Goal: Information Seeking & Learning: Learn about a topic

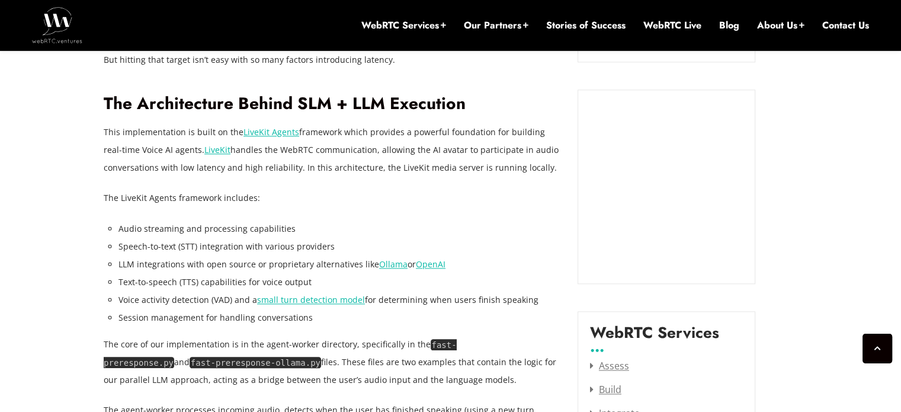
scroll to position [1288, 0]
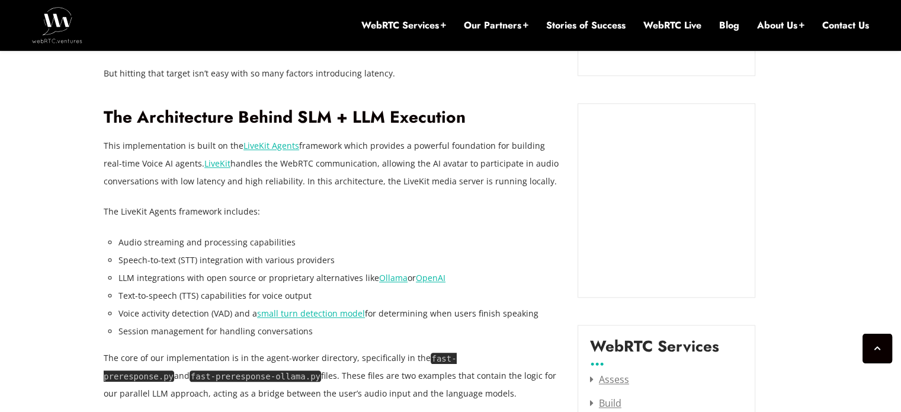
click at [110, 145] on p "This implementation is built on the LiveKit Agents framework which provides a p…" at bounding box center [332, 163] width 456 height 53
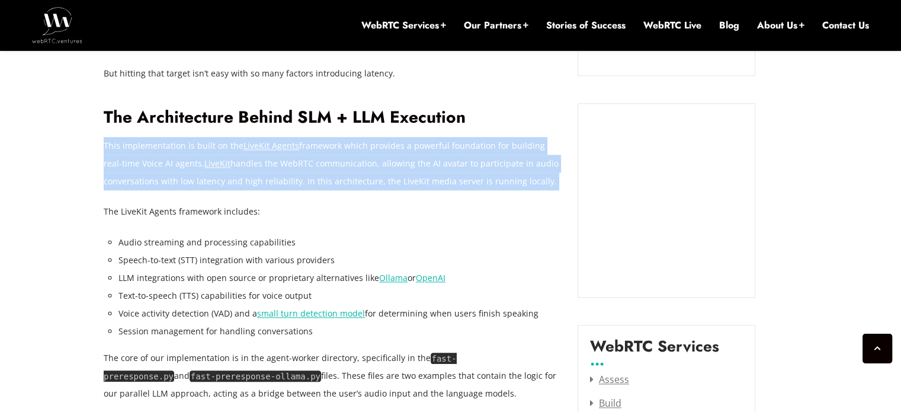
click at [110, 145] on p "This implementation is built on the LiveKit Agents framework which provides a p…" at bounding box center [332, 163] width 456 height 53
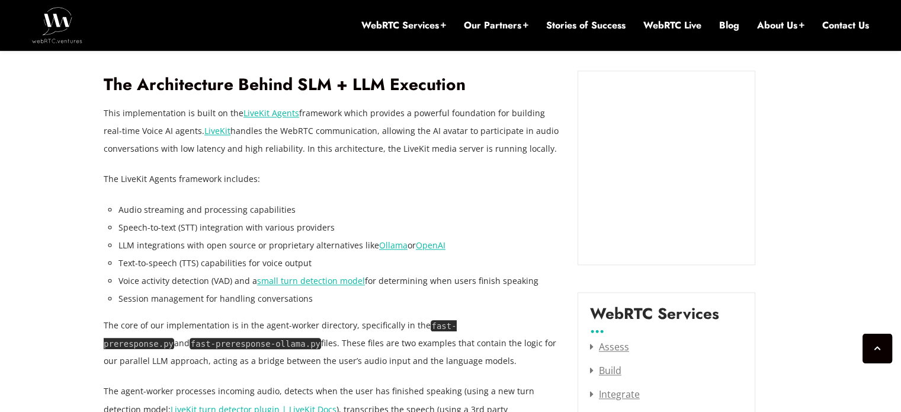
scroll to position [1327, 0]
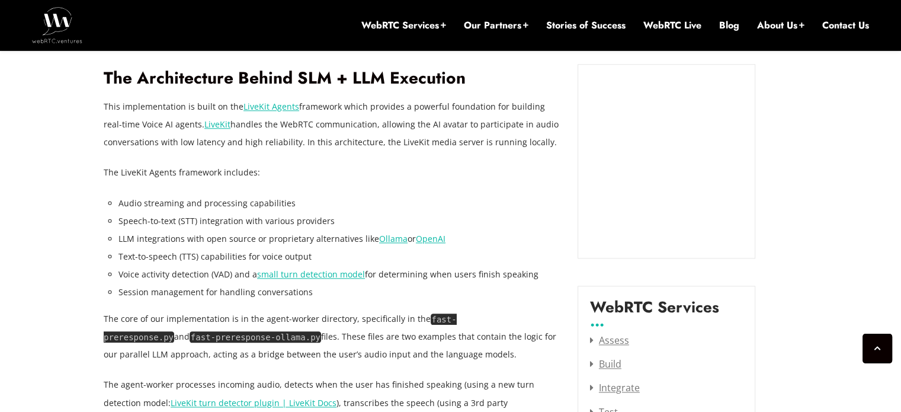
click at [135, 200] on li "Audio streaming and processing capabilities" at bounding box center [338, 203] width 441 height 18
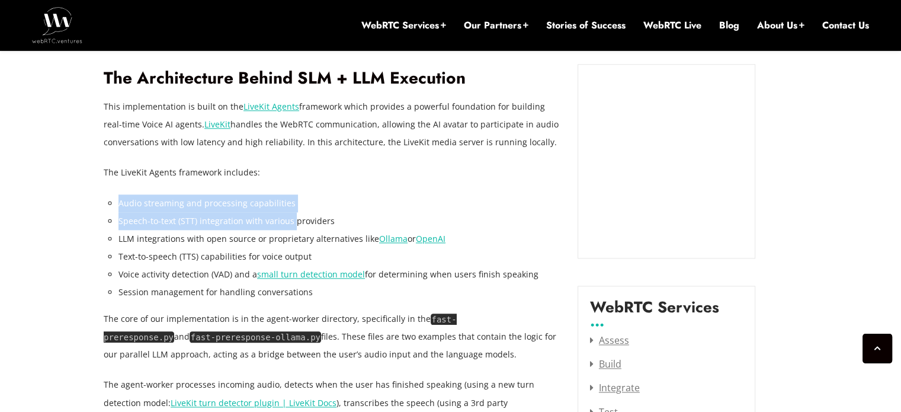
drag, startPoint x: 135, startPoint y: 200, endPoint x: 289, endPoint y: 222, distance: 155.6
click at [289, 222] on ul "Audio streaming and processing capabilities Speech-to-text (STT) integration wi…" at bounding box center [338, 247] width 441 height 107
click at [230, 228] on li "Speech-to-text (STT) integration with various providers" at bounding box center [338, 221] width 441 height 18
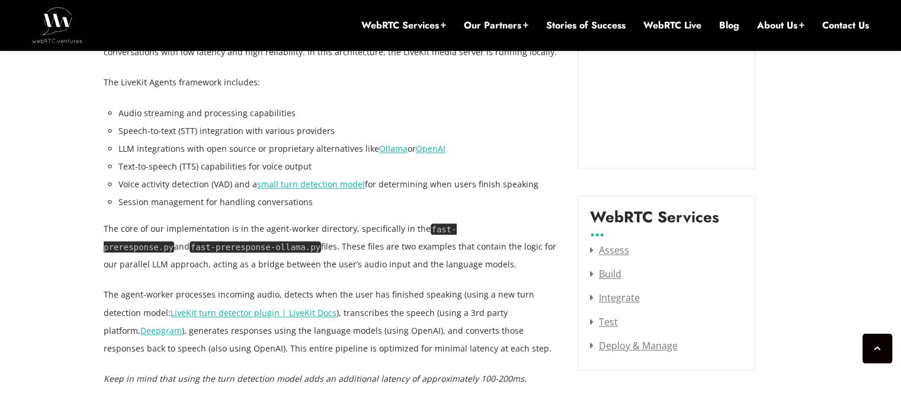
scroll to position [1426, 0]
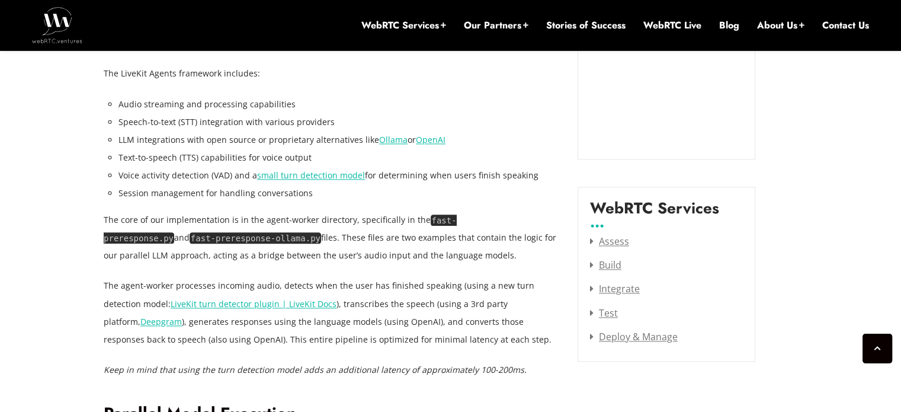
click at [230, 228] on p "The core of our implementation is in the agent-worker directory, specifically i…" at bounding box center [332, 237] width 456 height 53
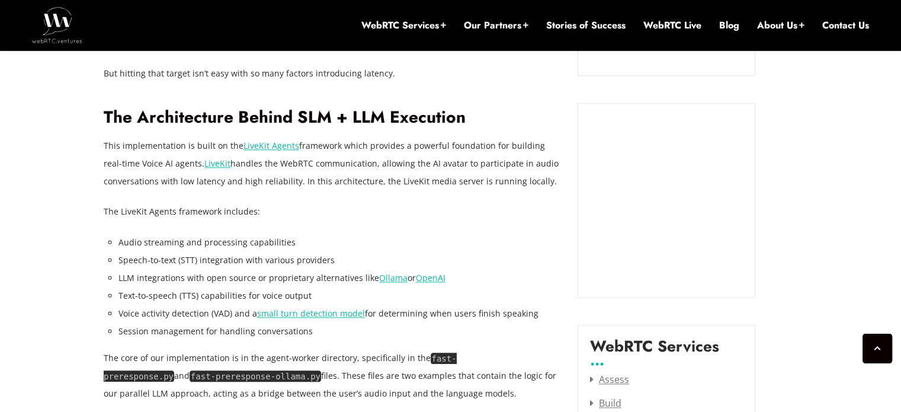
click at [166, 118] on h2 "The Architecture Behind SLM + LLM Execution" at bounding box center [332, 117] width 456 height 21
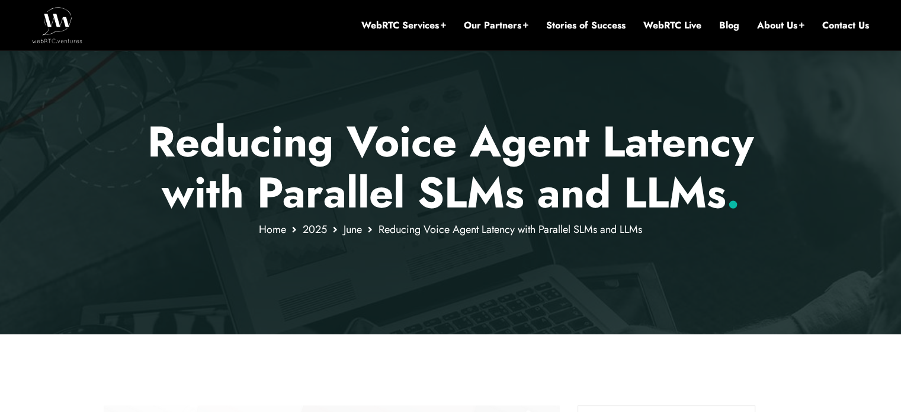
scroll to position [123, 0]
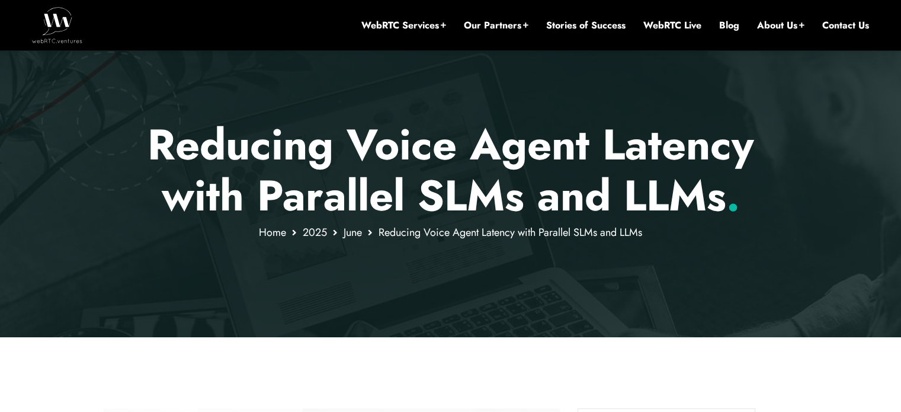
click at [194, 150] on p "Reducing Voice Agent Latency with Parallel SLMs and LLMs ." at bounding box center [451, 170] width 694 height 102
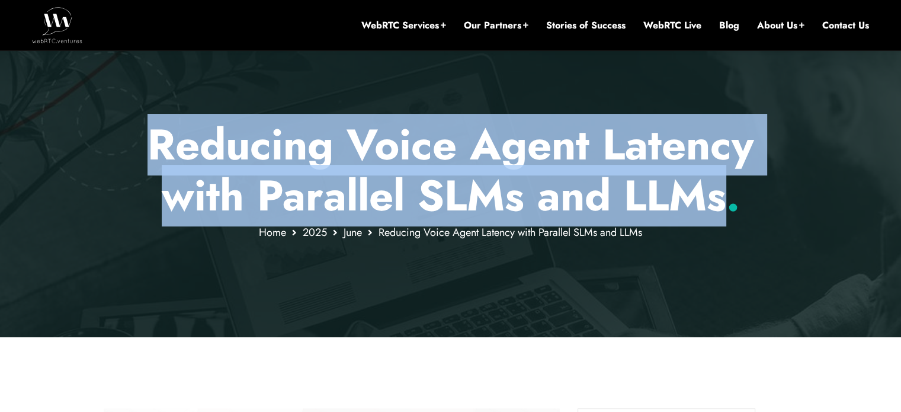
drag, startPoint x: 194, startPoint y: 150, endPoint x: 673, endPoint y: 185, distance: 480.5
click at [673, 185] on p "Reducing Voice Agent Latency with Parallel SLMs and LLMs ." at bounding box center [451, 170] width 694 height 102
copy p "Reducing Voice Agent Latency with Parallel SLMs and LLMs"
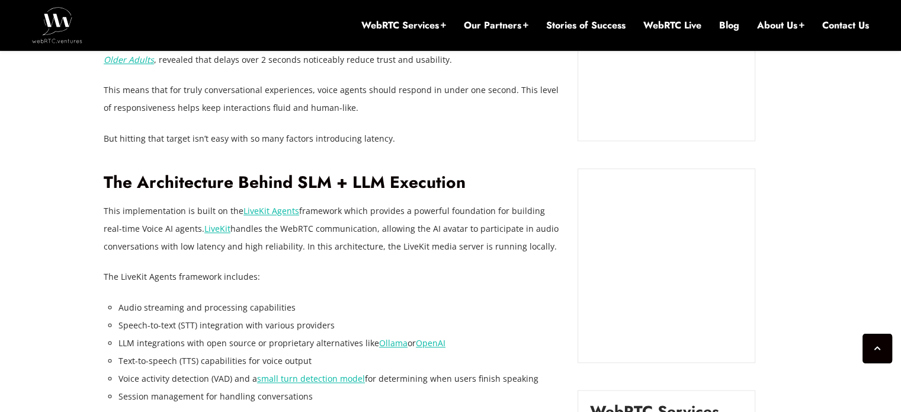
scroll to position [1222, 0]
click at [270, 173] on h2 "The Architecture Behind SLM + LLM Execution" at bounding box center [332, 183] width 456 height 21
drag, startPoint x: 270, startPoint y: 172, endPoint x: 328, endPoint y: 175, distance: 58.1
click at [328, 175] on h2 "The Architecture Behind SLM + LLM Execution" at bounding box center [332, 183] width 456 height 21
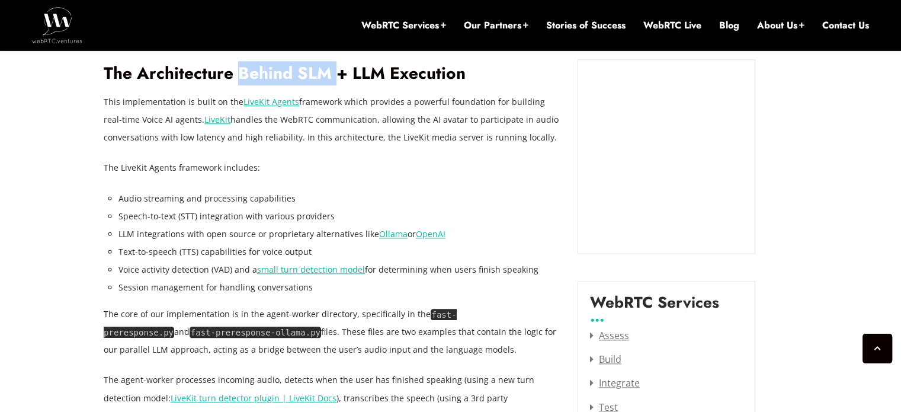
scroll to position [1360, 0]
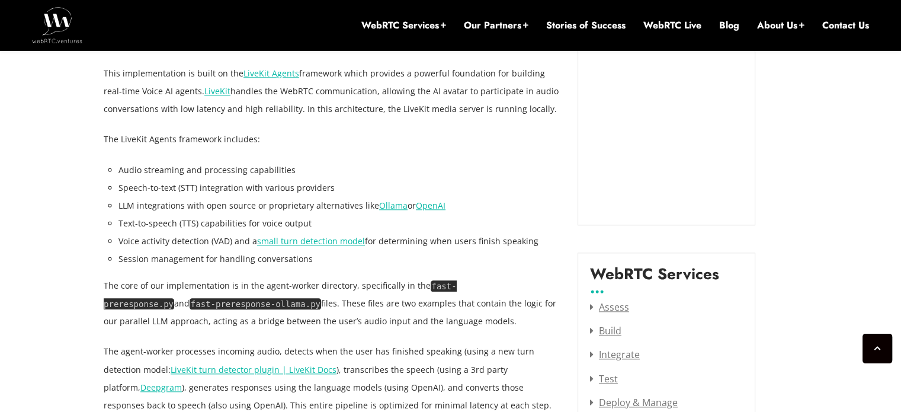
click at [107, 280] on p "The core of our implementation is in the agent-worker directory, specifically i…" at bounding box center [332, 303] width 456 height 53
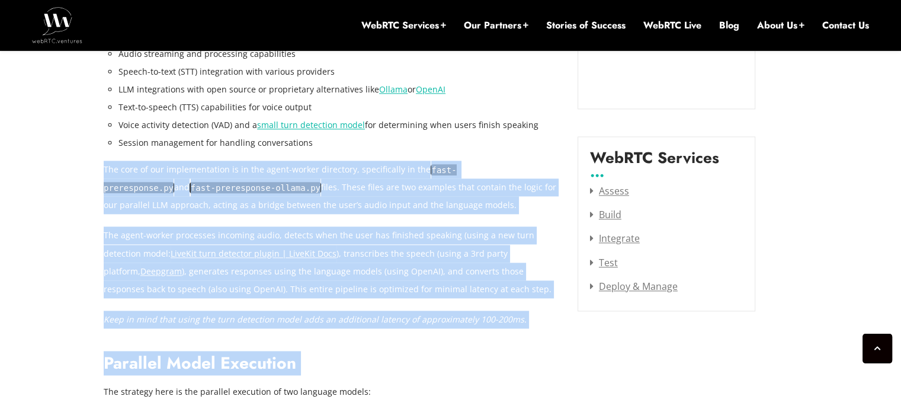
scroll to position [1478, 0]
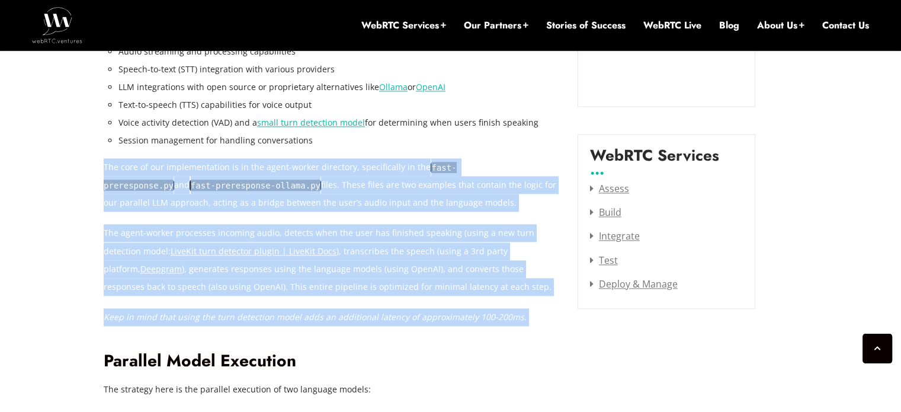
drag, startPoint x: 107, startPoint y: 280, endPoint x: 516, endPoint y: 316, distance: 410.8
copy div "The core of our implementation is in the agent-worker directory, specifically i…"
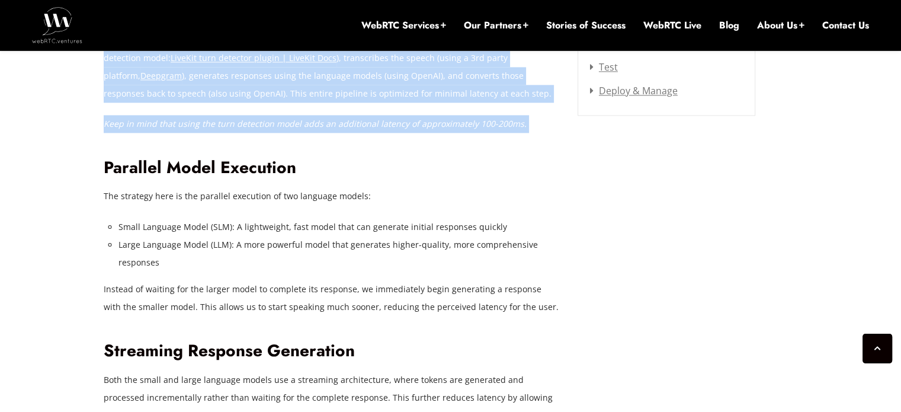
scroll to position [1676, 0]
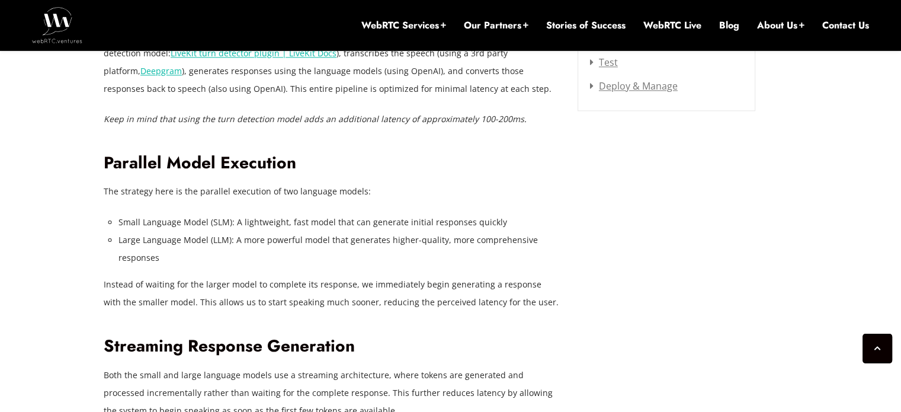
drag, startPoint x: 128, startPoint y: 229, endPoint x: 125, endPoint y: 224, distance: 6.1
click at [128, 229] on li "Small Language Model (SLM): A lightweight, fast model that can generate initial…" at bounding box center [338, 222] width 441 height 18
click at [108, 197] on p "The strategy here is the parallel execution of two language models:" at bounding box center [332, 191] width 456 height 18
click at [108, 191] on p "The strategy here is the parallel execution of two language models:" at bounding box center [332, 191] width 456 height 18
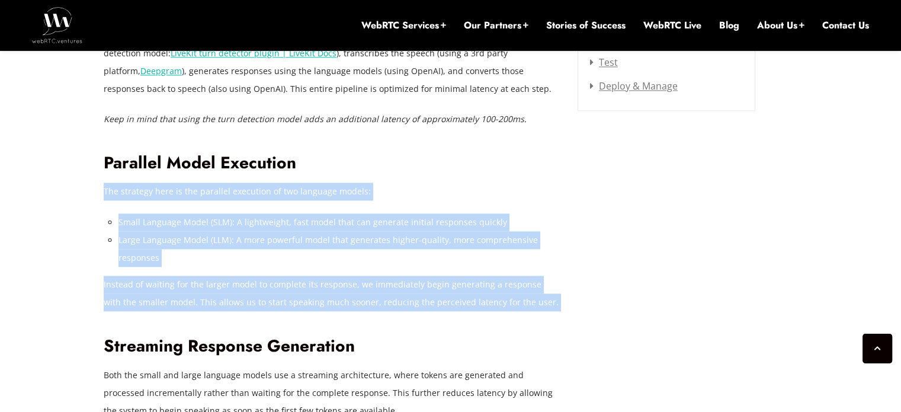
drag, startPoint x: 108, startPoint y: 191, endPoint x: 556, endPoint y: 294, distance: 459.5
copy div "The strategy here is the parallel execution of two language models: Small Langu…"
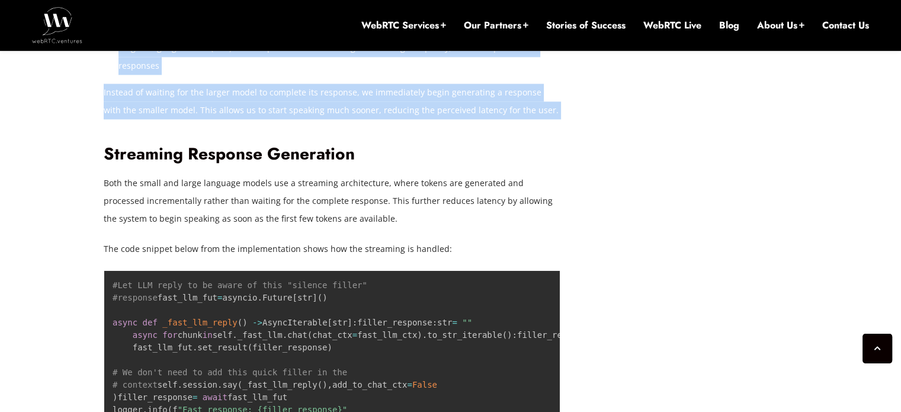
scroll to position [1873, 0]
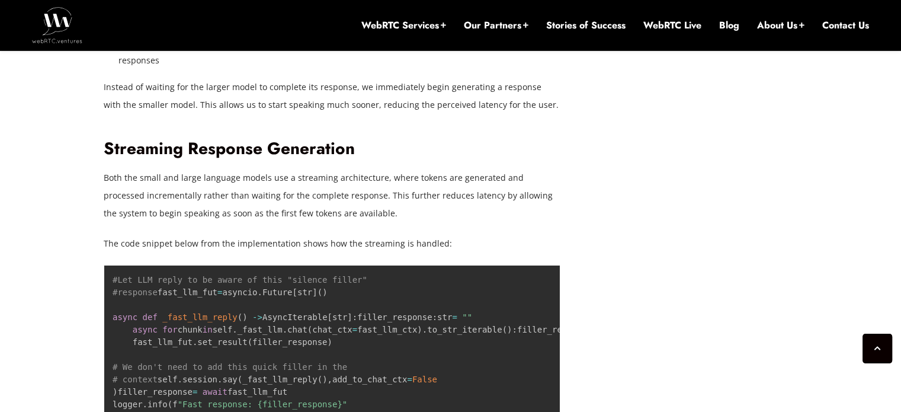
click at [127, 152] on h2 "Streaming Response Generation" at bounding box center [332, 149] width 456 height 21
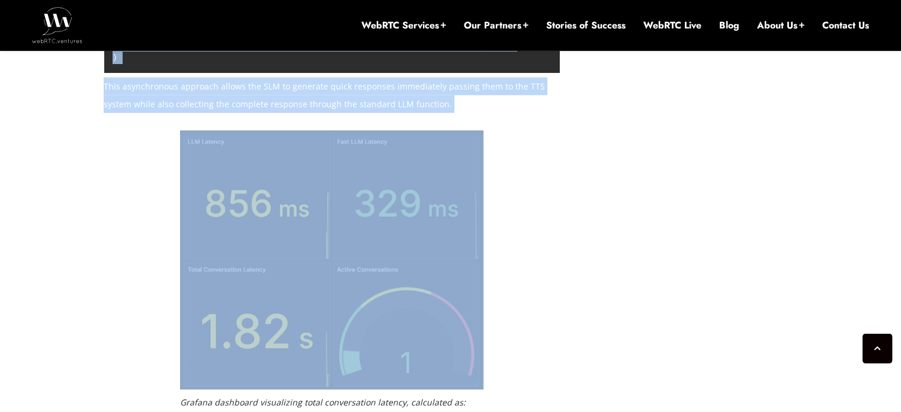
scroll to position [2248, 0]
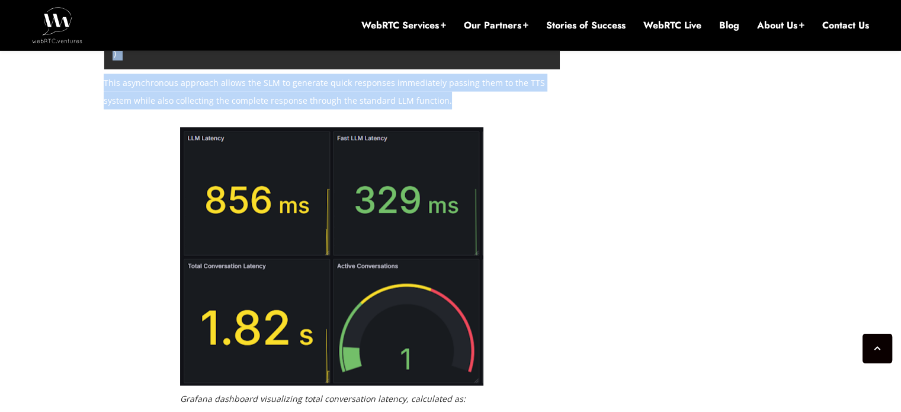
drag, startPoint x: 127, startPoint y: 152, endPoint x: 446, endPoint y: 303, distance: 353.2
copy div "Streaming Response Generation Both the small and large language models use a st…"
click at [347, 109] on p "This asynchronous approach allows the SLM to generate quick responses immediate…" at bounding box center [332, 91] width 456 height 36
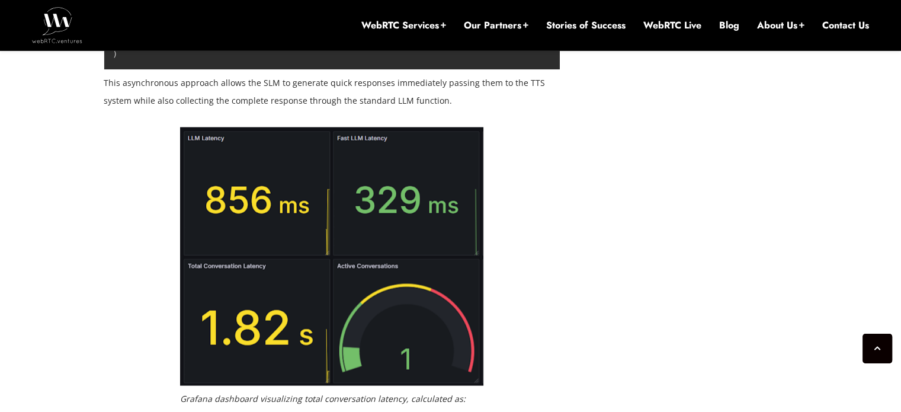
click at [347, 109] on p "This asynchronous approach allows the SLM to generate quick responses immediate…" at bounding box center [332, 91] width 456 height 36
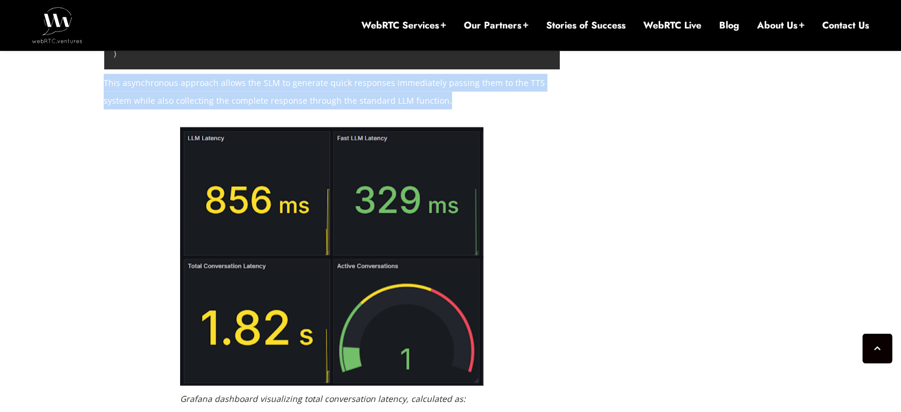
click at [347, 109] on p "This asynchronous approach allows the SLM to generate quick responses immediate…" at bounding box center [332, 91] width 456 height 36
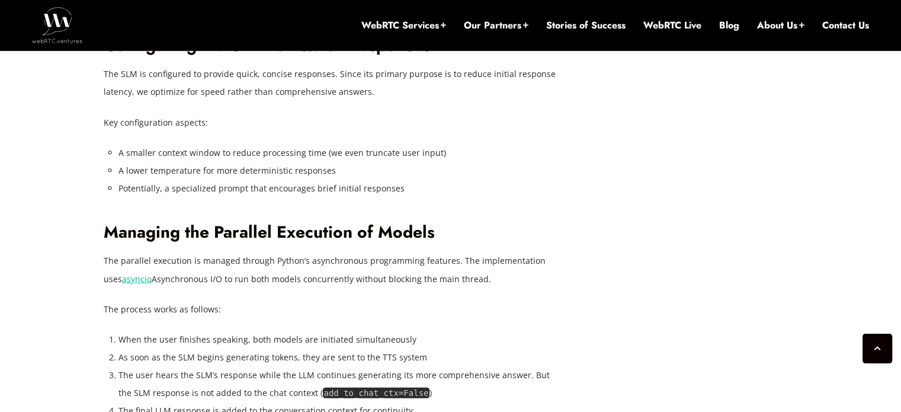
scroll to position [2762, 0]
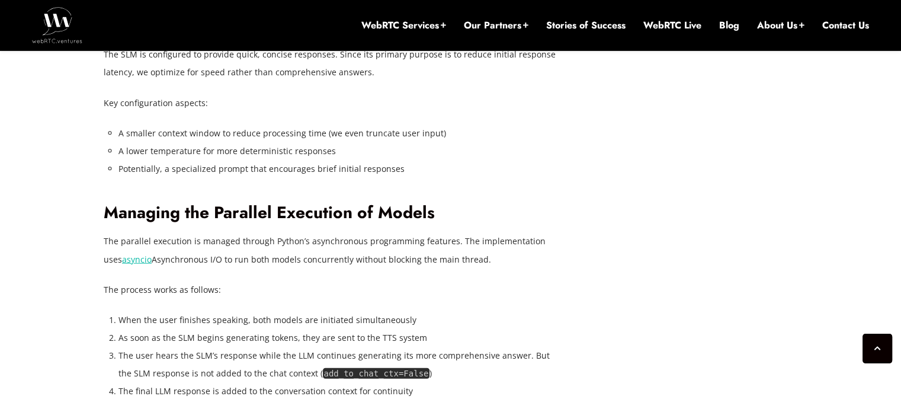
click at [163, 81] on p "The SLM is configured to provide quick, concise responses. Since its primary pu…" at bounding box center [332, 64] width 456 height 36
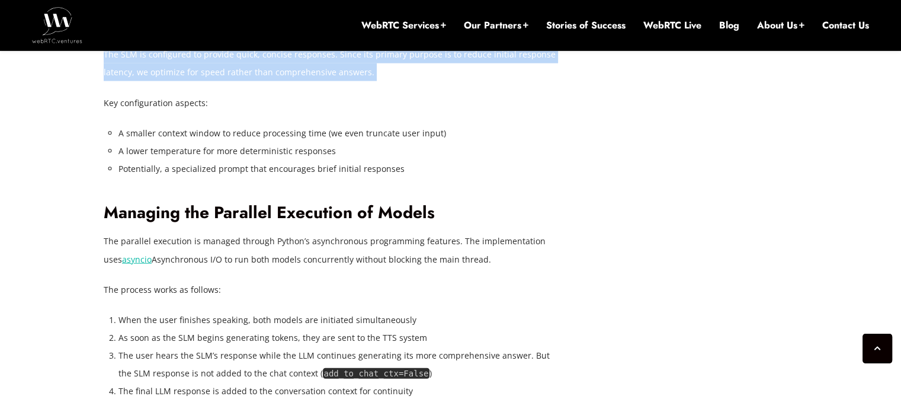
click at [163, 81] on p "The SLM is configured to provide quick, concise responses. Since its primary pu…" at bounding box center [332, 64] width 456 height 36
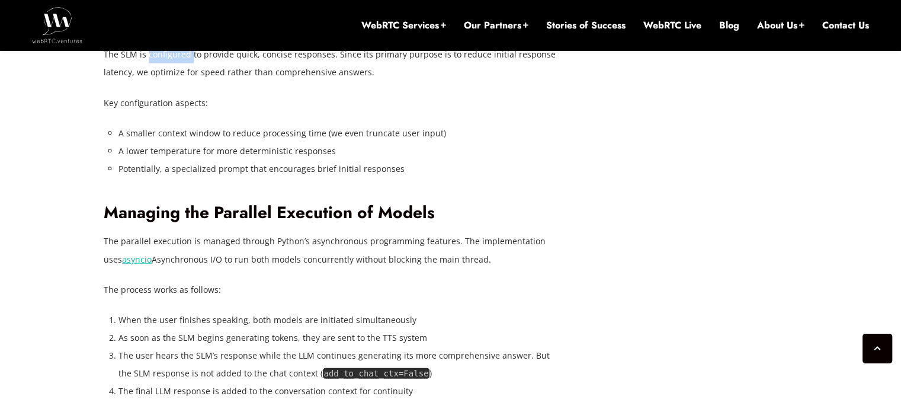
click at [163, 81] on p "The SLM is configured to provide quick, concise responses. Since its primary pu…" at bounding box center [332, 64] width 456 height 36
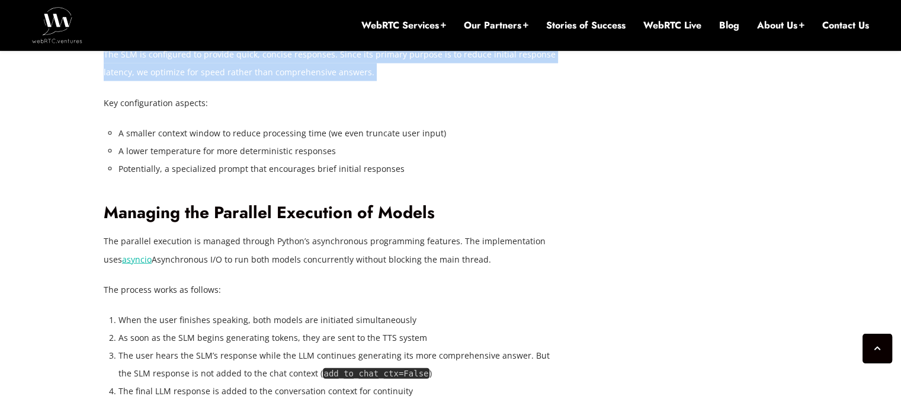
click at [163, 81] on p "The SLM is configured to provide quick, concise responses. Since its primary pu…" at bounding box center [332, 64] width 456 height 36
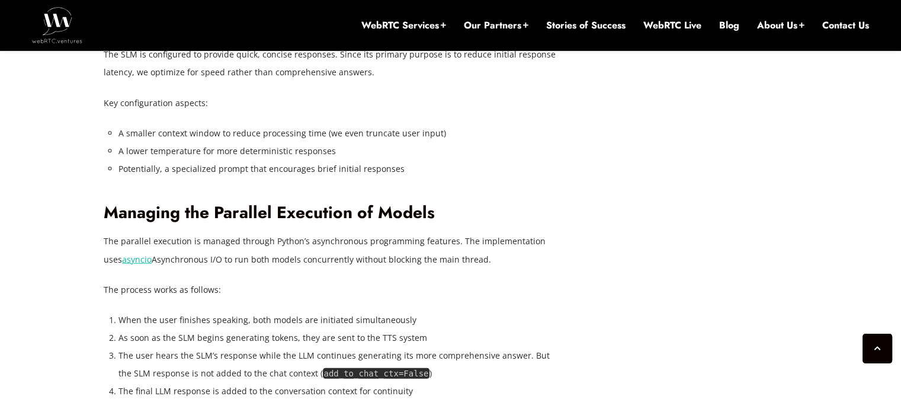
click at [163, 81] on p "The SLM is configured to provide quick, concise responses. Since its primary pu…" at bounding box center [332, 64] width 456 height 36
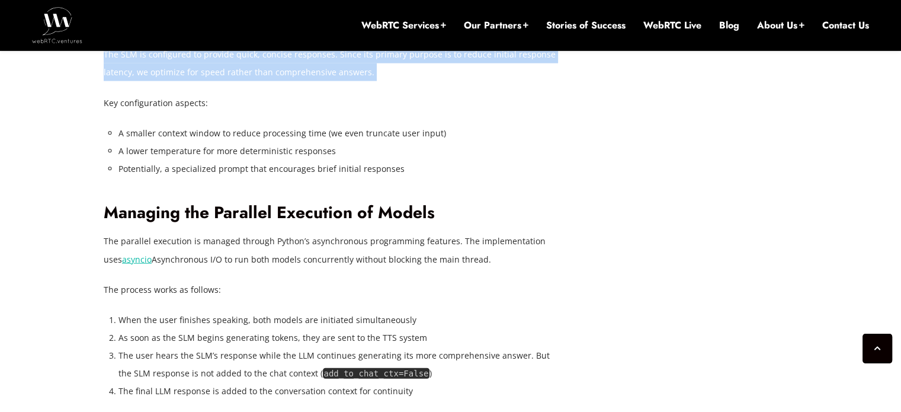
click at [163, 81] on p "The SLM is configured to provide quick, concise responses. Since its primary pu…" at bounding box center [332, 64] width 456 height 36
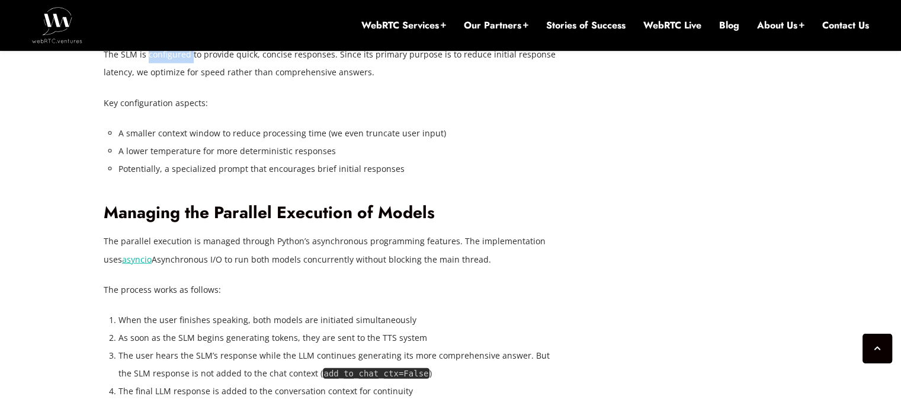
click at [163, 81] on p "The SLM is configured to provide quick, concise responses. Since its primary pu…" at bounding box center [332, 64] width 456 height 36
click at [153, 81] on p "The SLM is configured to provide quick, concise responses. Since its primary pu…" at bounding box center [332, 64] width 456 height 36
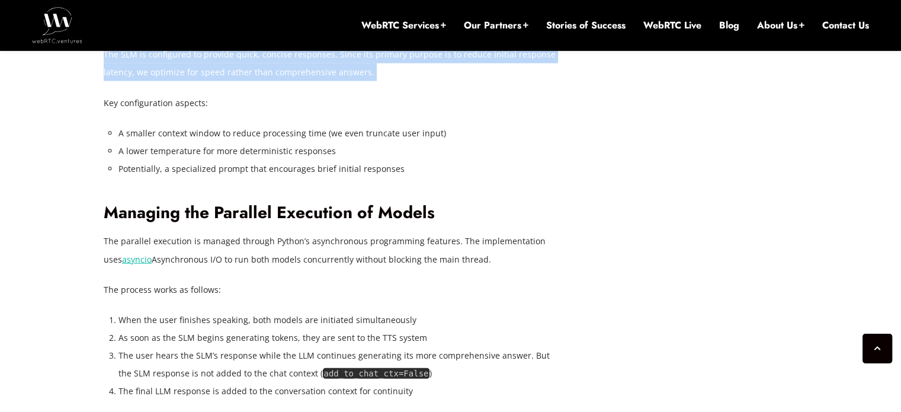
click at [153, 81] on p "The SLM is configured to provide quick, concise responses. Since its primary pu…" at bounding box center [332, 64] width 456 height 36
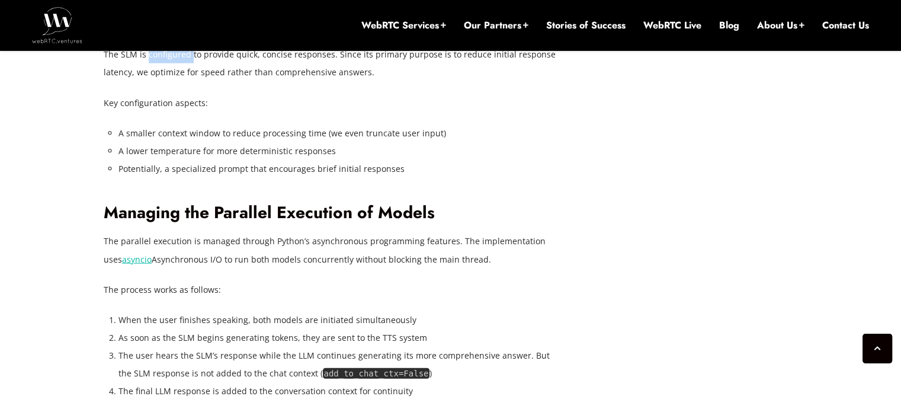
click at [153, 81] on p "The SLM is configured to provide quick, concise responses. Since its primary pu…" at bounding box center [332, 64] width 456 height 36
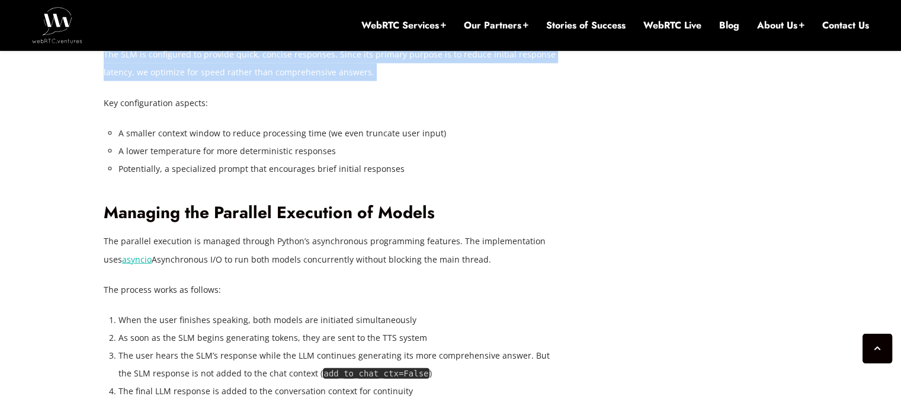
click at [153, 81] on p "The SLM is configured to provide quick, concise responses. Since its primary pu…" at bounding box center [332, 64] width 456 height 36
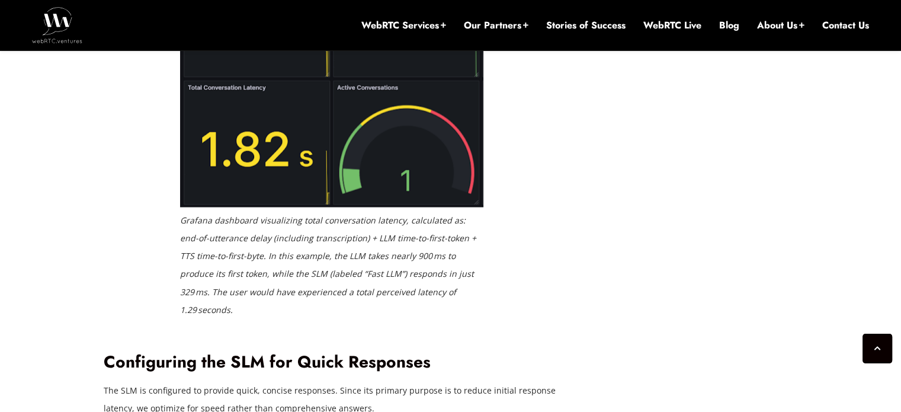
drag, startPoint x: 510, startPoint y: 312, endPoint x: 524, endPoint y: 290, distance: 26.3
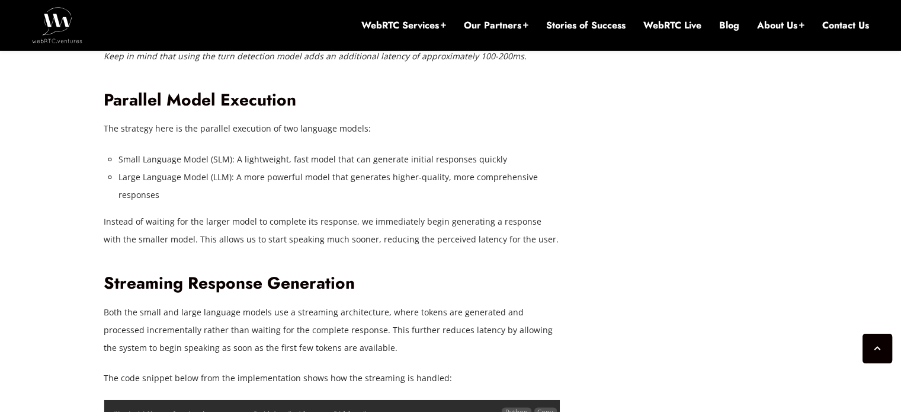
scroll to position [1740, 0]
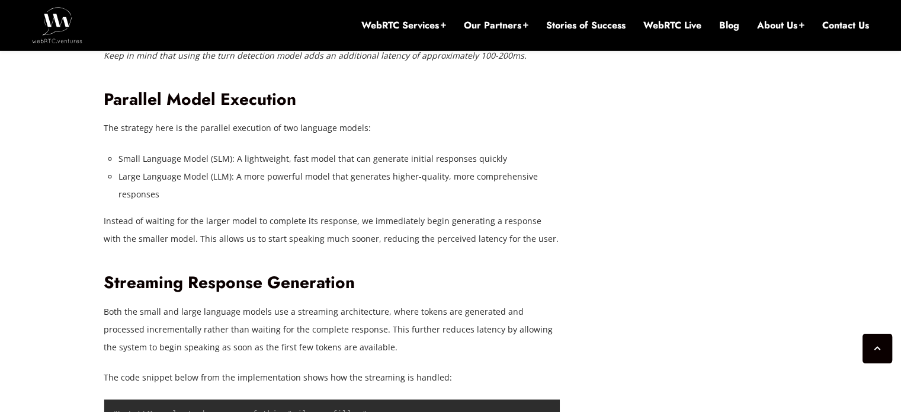
click at [161, 310] on p "Both the small and large language models use a streaming architecture, where to…" at bounding box center [332, 329] width 456 height 53
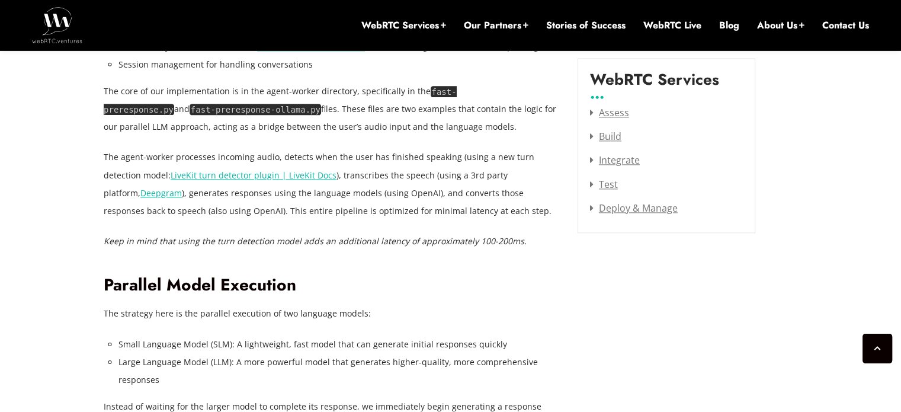
scroll to position [1542, 0]
